Goal: Find specific page/section: Find specific page/section

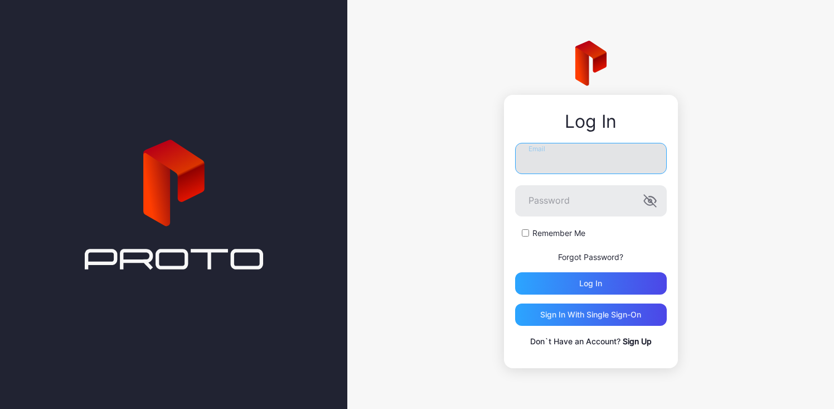
click at [549, 169] on input "Email" at bounding box center [591, 158] width 152 height 31
type input "*"
type input "**********"
click at [515, 272] on button "Log in" at bounding box center [591, 283] width 152 height 22
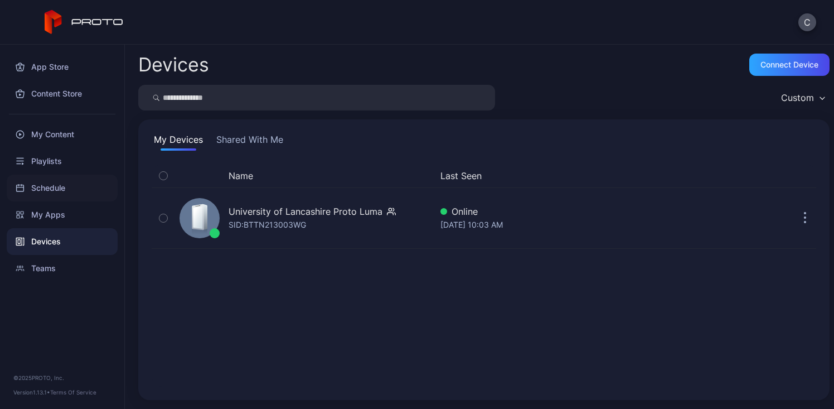
click at [60, 189] on div "Schedule" at bounding box center [62, 188] width 111 height 27
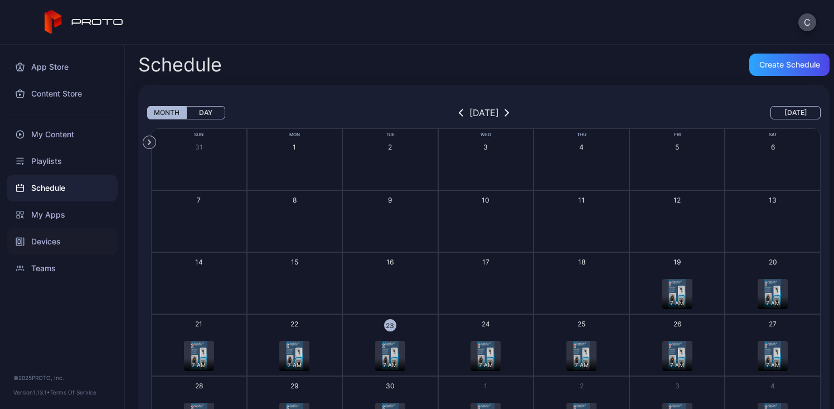
click at [51, 248] on div "Devices" at bounding box center [62, 241] width 111 height 27
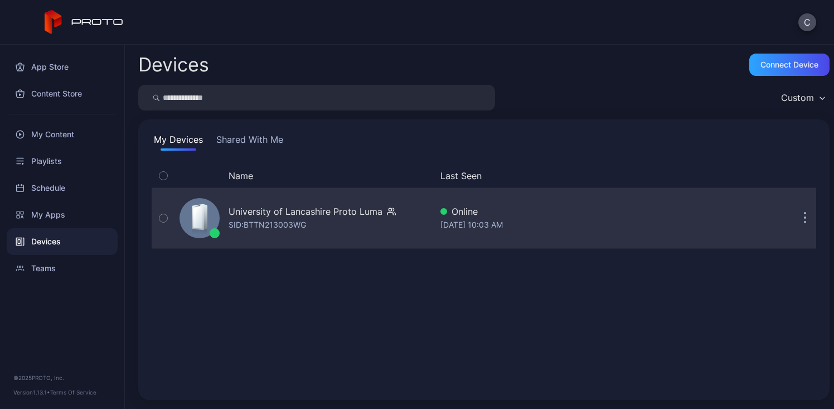
click at [262, 218] on div "SID: BTTN213003WG" at bounding box center [267, 224] width 77 height 13
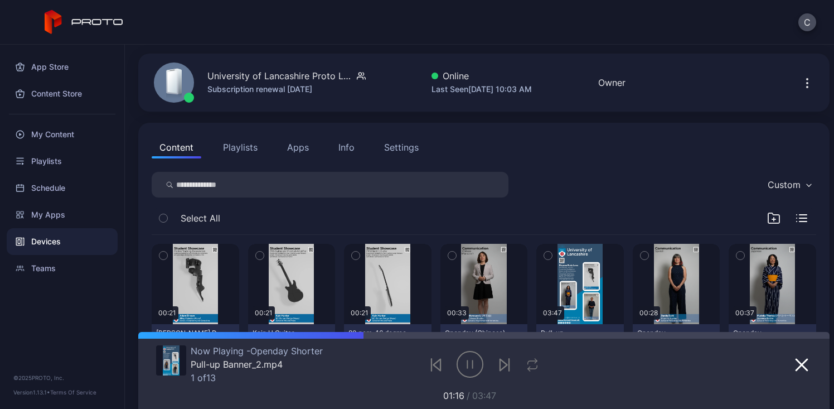
scroll to position [55, 0]
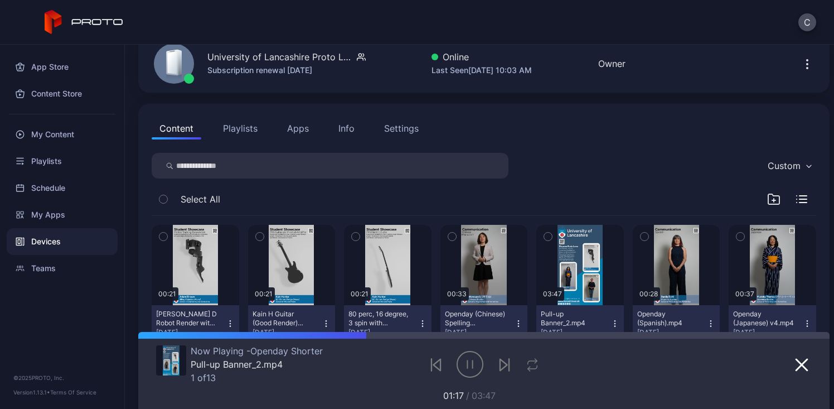
click at [250, 135] on button "Playlists" at bounding box center [240, 128] width 50 height 22
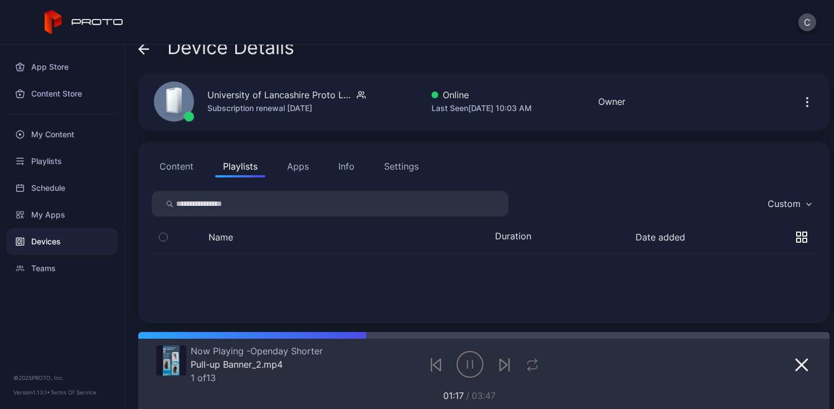
scroll to position [0, 0]
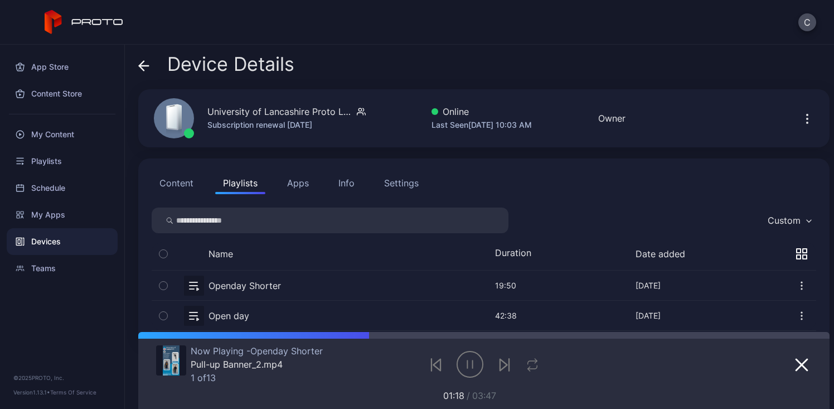
click at [258, 294] on button "button" at bounding box center [484, 285] width 665 height 30
